Goal: Task Accomplishment & Management: Use online tool/utility

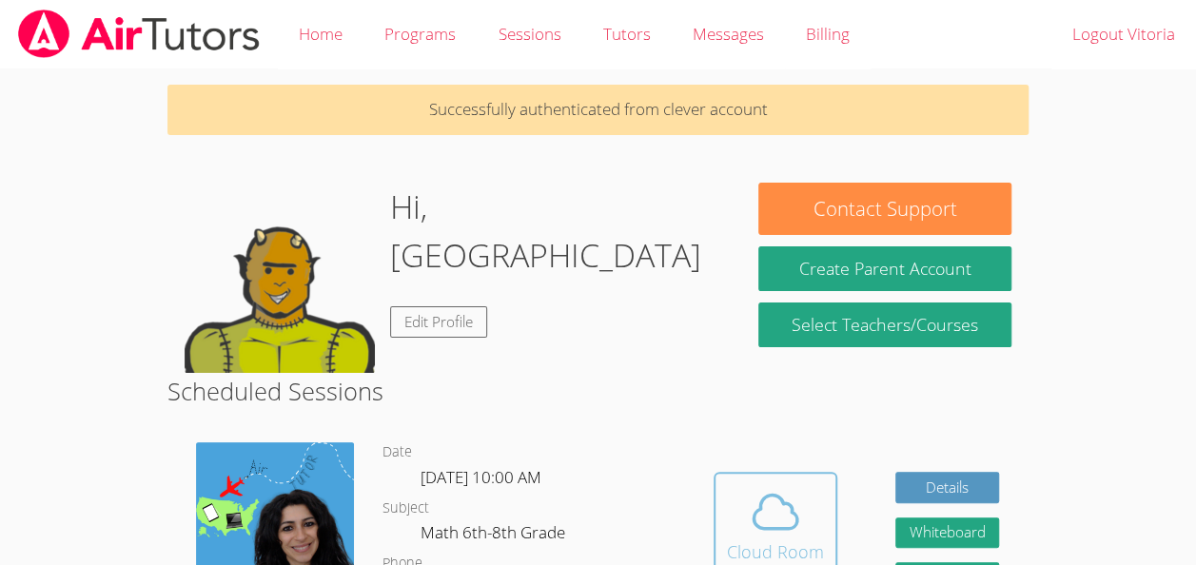
click at [799, 486] on button "Cloud Room" at bounding box center [776, 525] width 124 height 107
click at [763, 526] on icon at bounding box center [775, 511] width 53 height 53
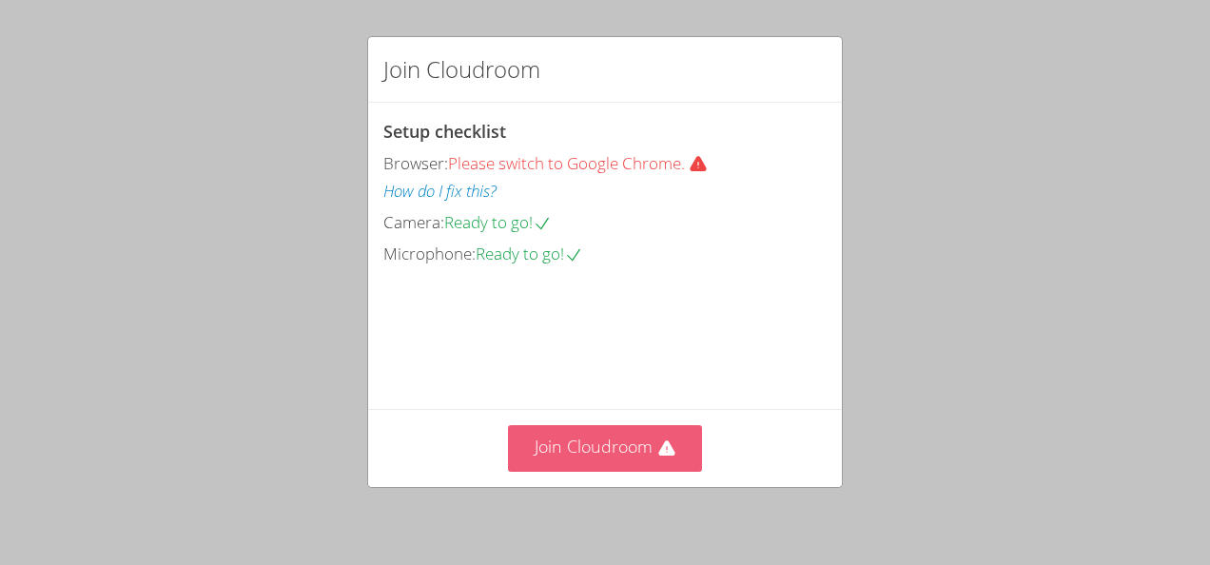
click at [609, 447] on button "Join Cloudroom" at bounding box center [605, 448] width 195 height 47
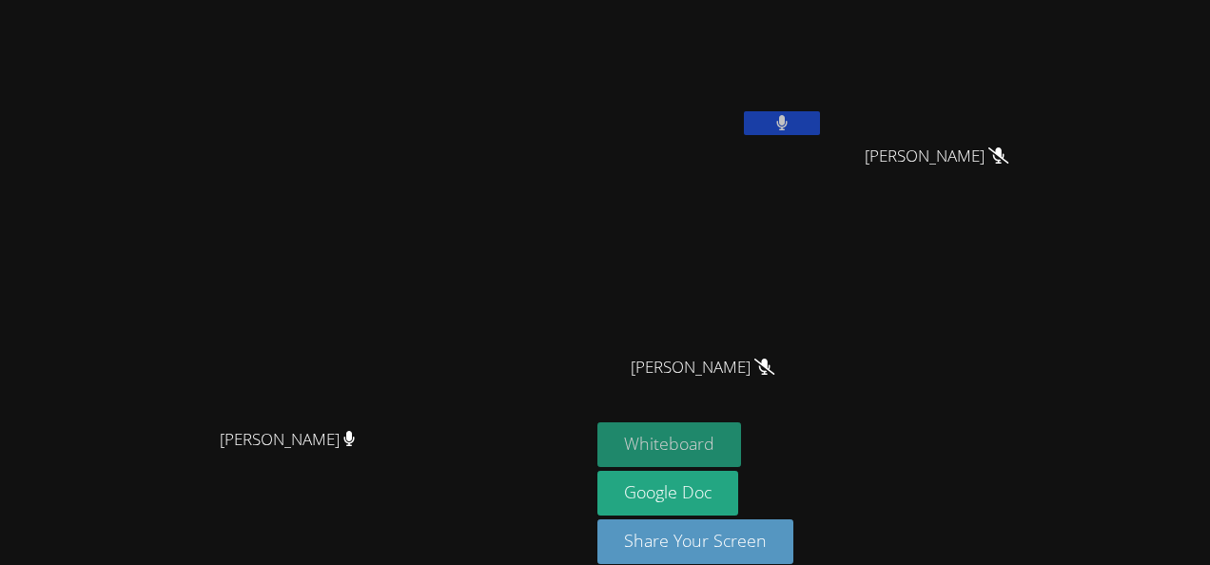
click at [741, 455] on button "Whiteboard" at bounding box center [670, 444] width 144 height 45
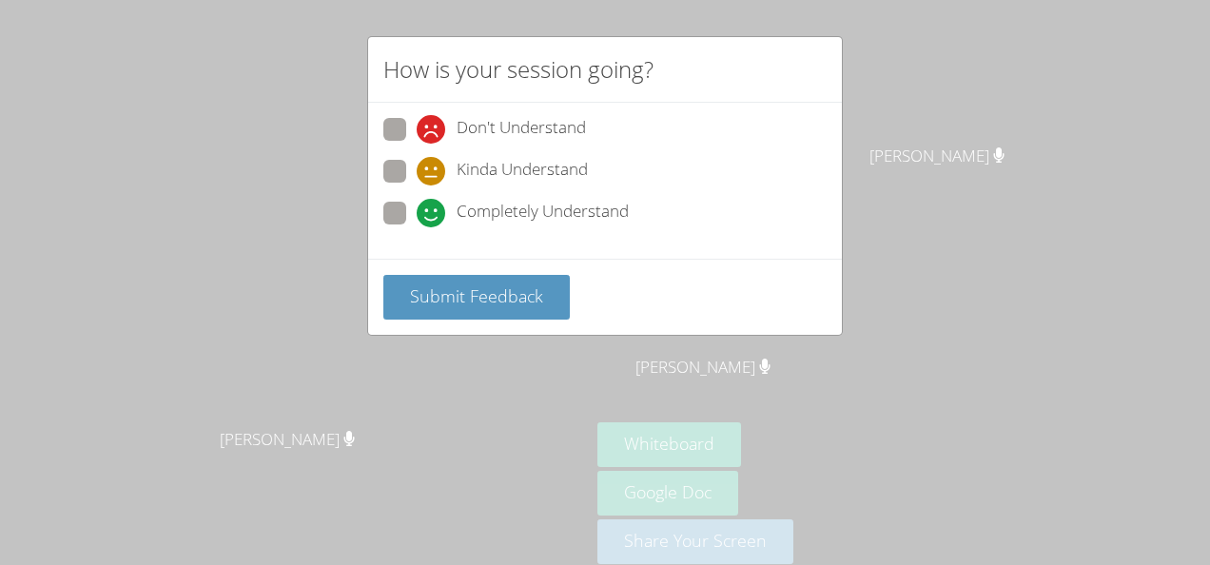
click at [470, 220] on span "Completely Understand" at bounding box center [543, 213] width 172 height 29
click at [433, 218] on input "Completely Understand" at bounding box center [425, 210] width 16 height 16
radio input "true"
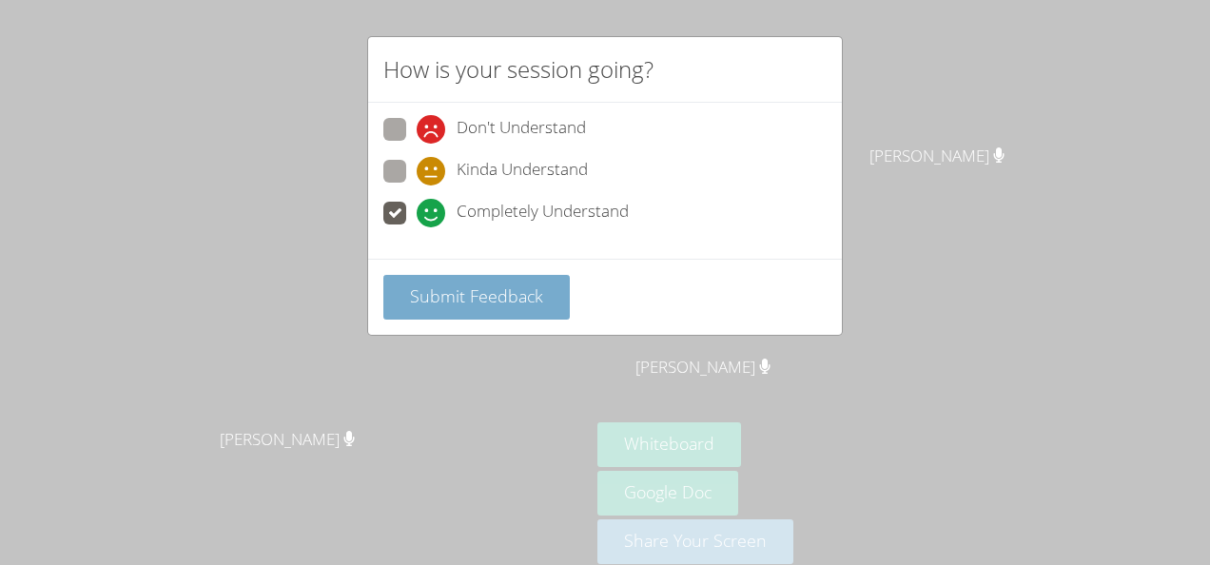
click at [490, 294] on span "Submit Feedback" at bounding box center [476, 296] width 133 height 23
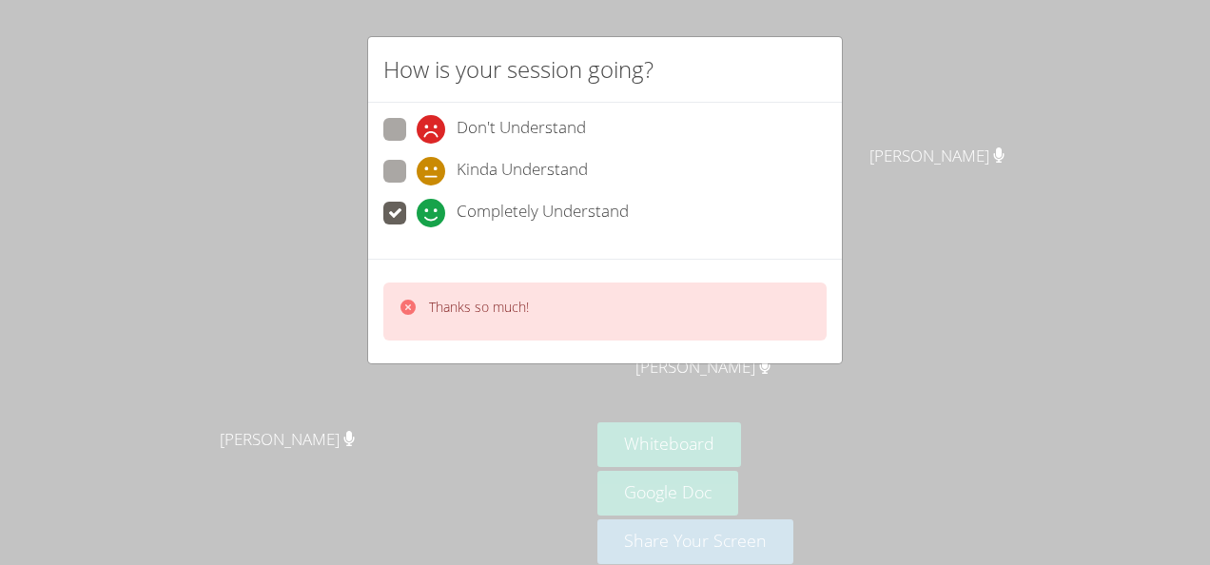
click at [924, 80] on div "How is your session going? Don't Understand Kinda Understand Completely Underst…" at bounding box center [605, 282] width 1210 height 565
